Goal: Task Accomplishment & Management: Use online tool/utility

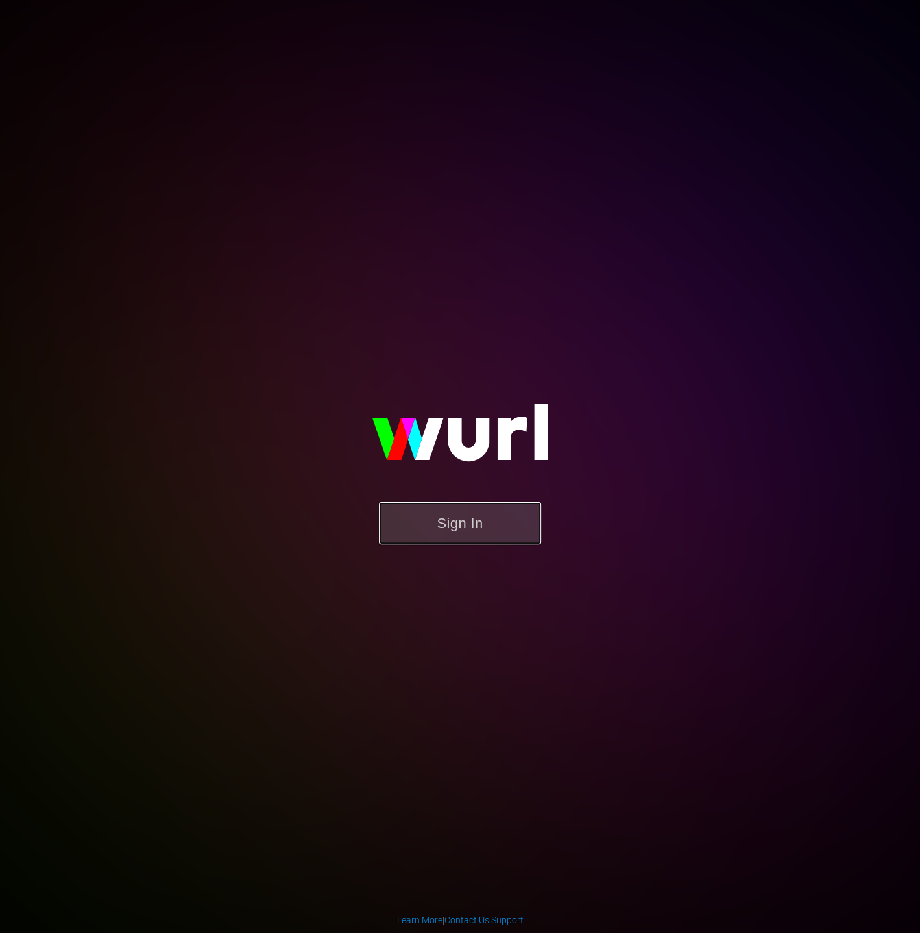
click at [500, 508] on button "Sign In" at bounding box center [460, 523] width 162 height 42
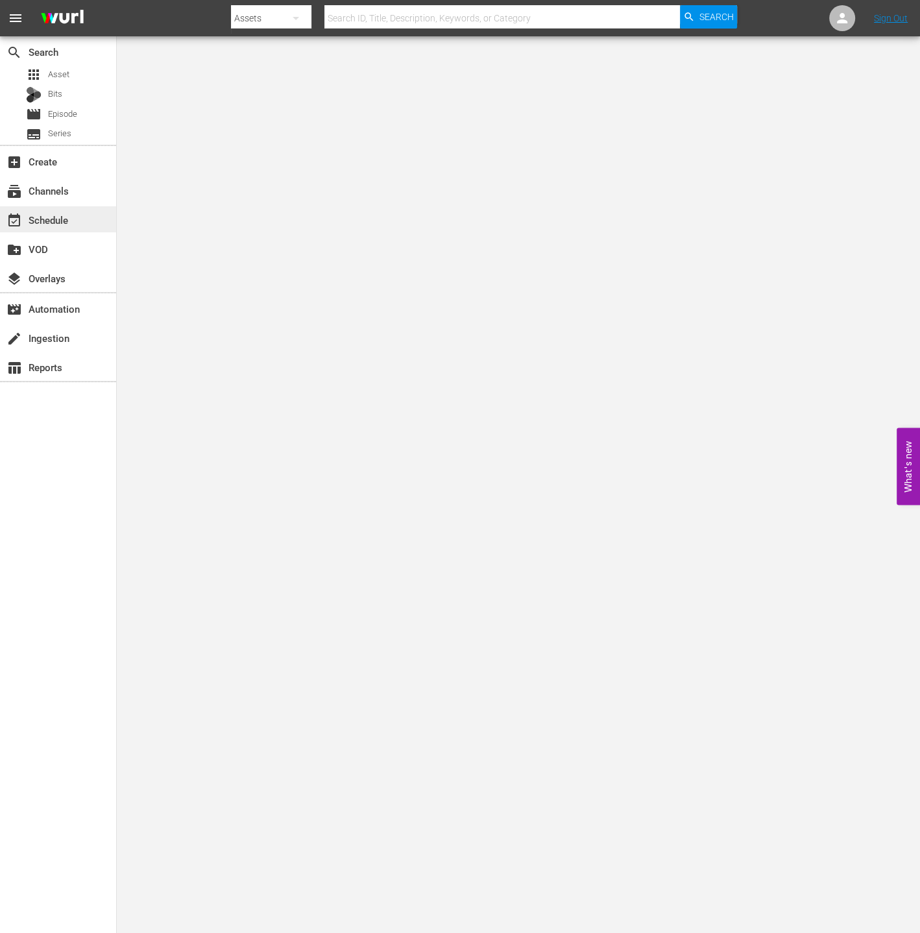
click at [71, 224] on div "event_available Schedule" at bounding box center [58, 219] width 116 height 26
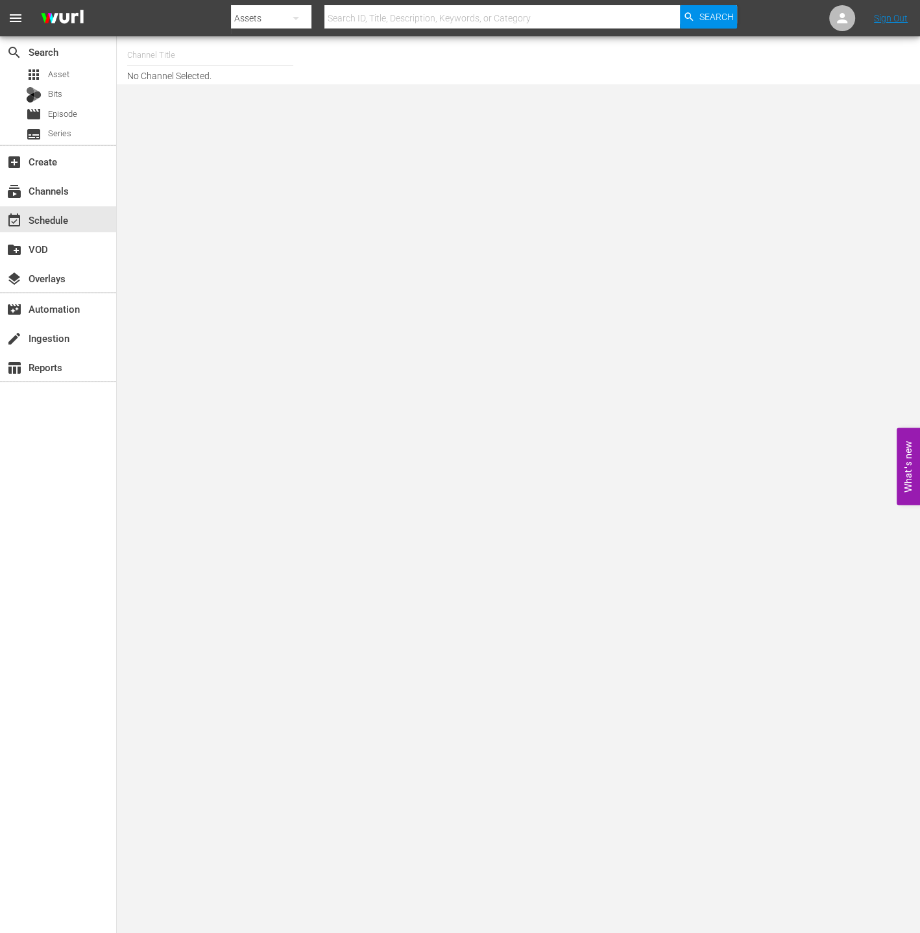
click at [167, 51] on input "text" at bounding box center [210, 55] width 166 height 31
type input "ㅜ"
click at [204, 51] on input "new kpop" at bounding box center [210, 55] width 166 height 31
click at [200, 54] on input "new kpop" at bounding box center [210, 55] width 166 height 31
click at [194, 58] on input "new kpop" at bounding box center [210, 55] width 166 height 31
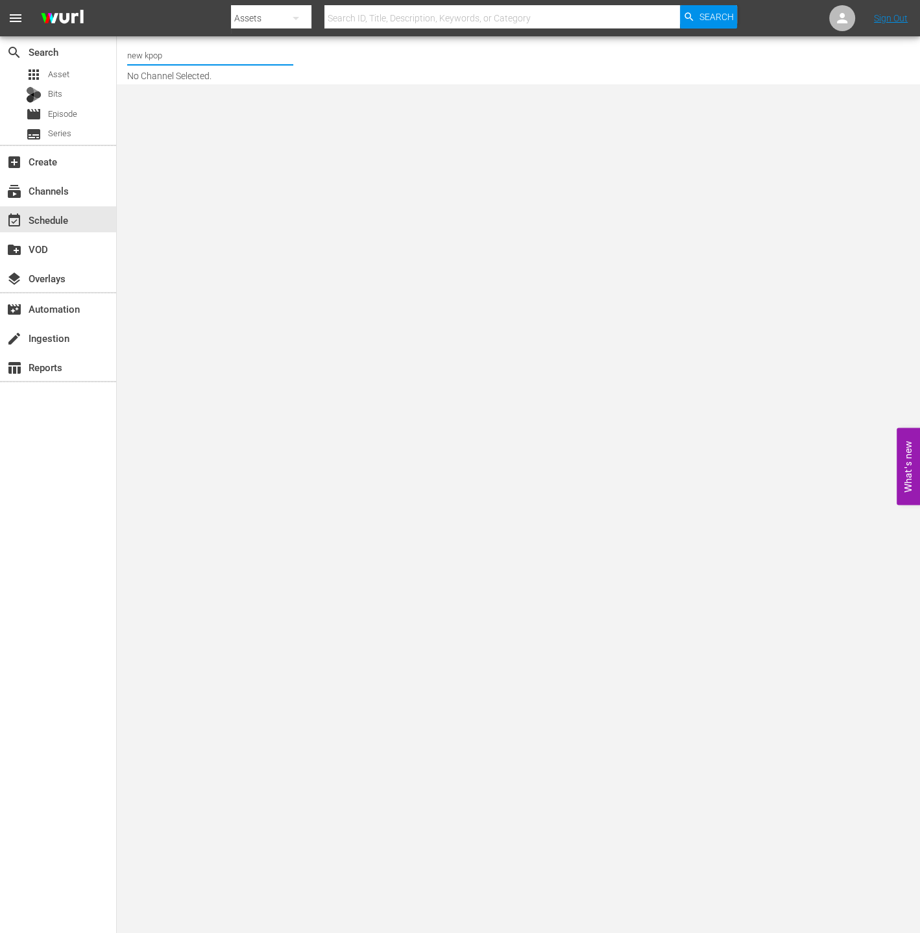
click at [167, 53] on input "new kpop" at bounding box center [210, 55] width 166 height 31
click at [166, 54] on input "new kpop" at bounding box center [210, 55] width 166 height 31
click at [194, 54] on input "new kpop" at bounding box center [210, 55] width 166 height 31
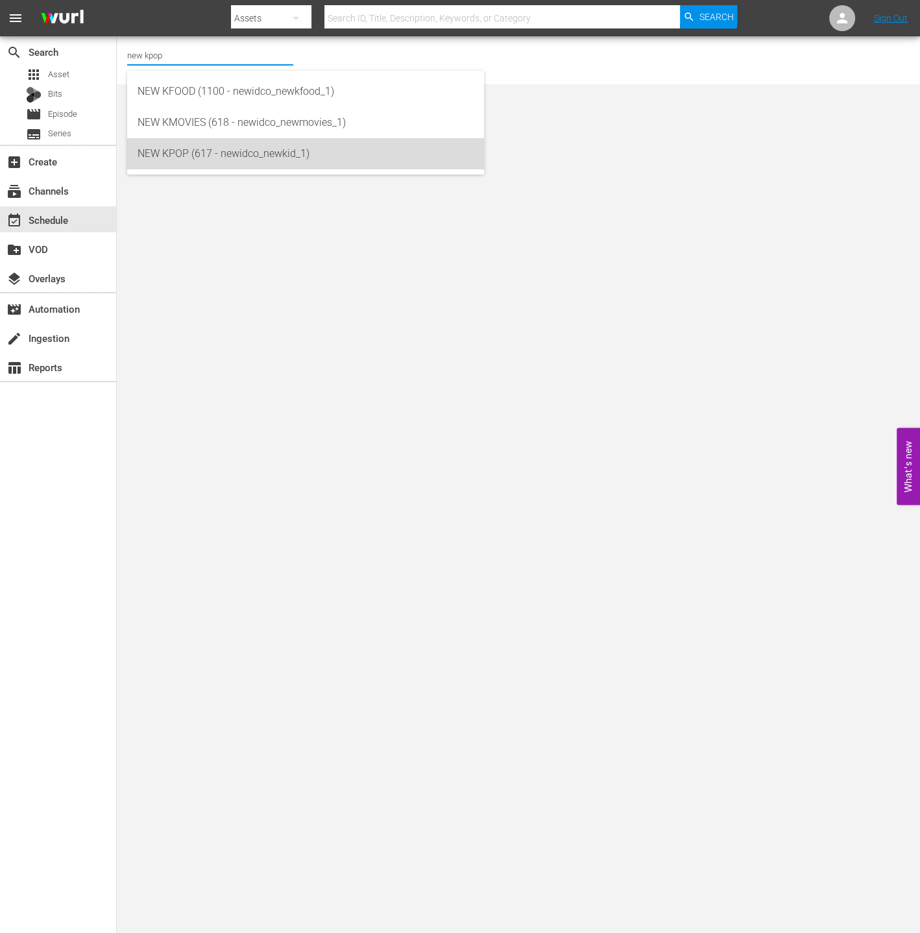
click at [193, 145] on div "NEW KPOP (617 - newidco_newkid_1)" at bounding box center [306, 153] width 336 height 31
type input "NEW KPOP (617 - newidco_newkid_1)"
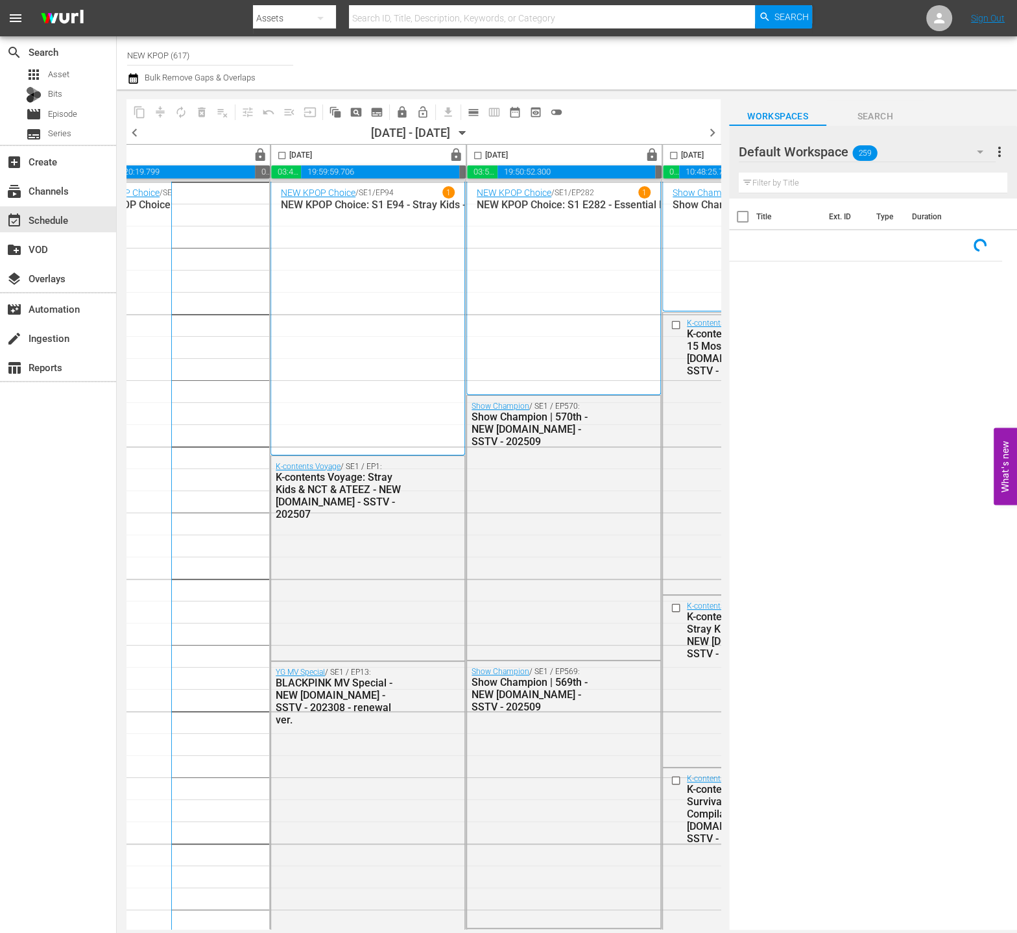
scroll to position [0, 816]
